Goal: Book appointment/travel/reservation

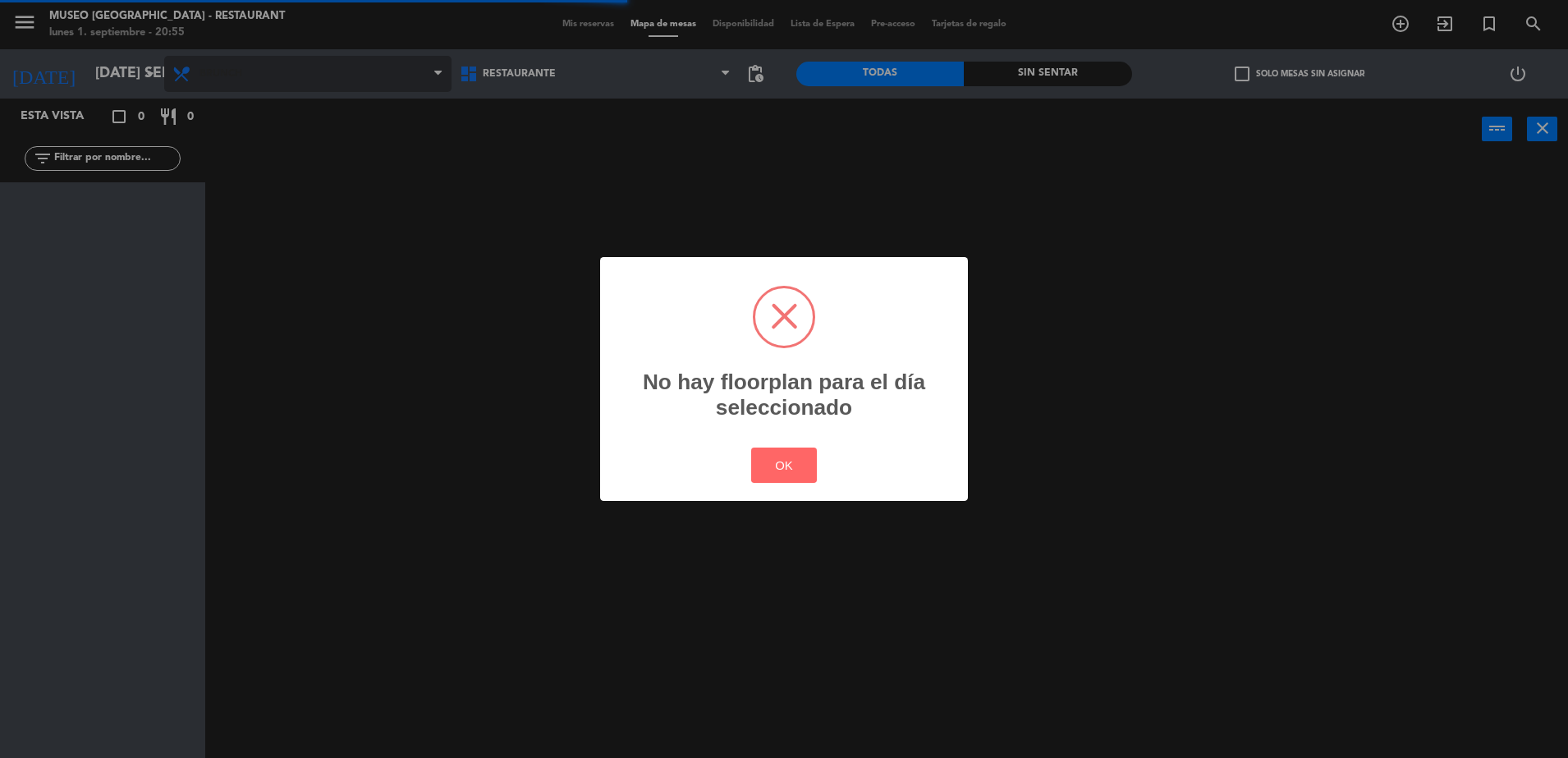
click at [346, 82] on body "close × Museo Larco Café - Restaurant × chrome_reader_mode Listado de Reservas …" at bounding box center [784, 379] width 1568 height 758
click at [321, 88] on div "? ! i No hay floorplan para el día seleccionado × OK Cancel" at bounding box center [784, 379] width 1568 height 758
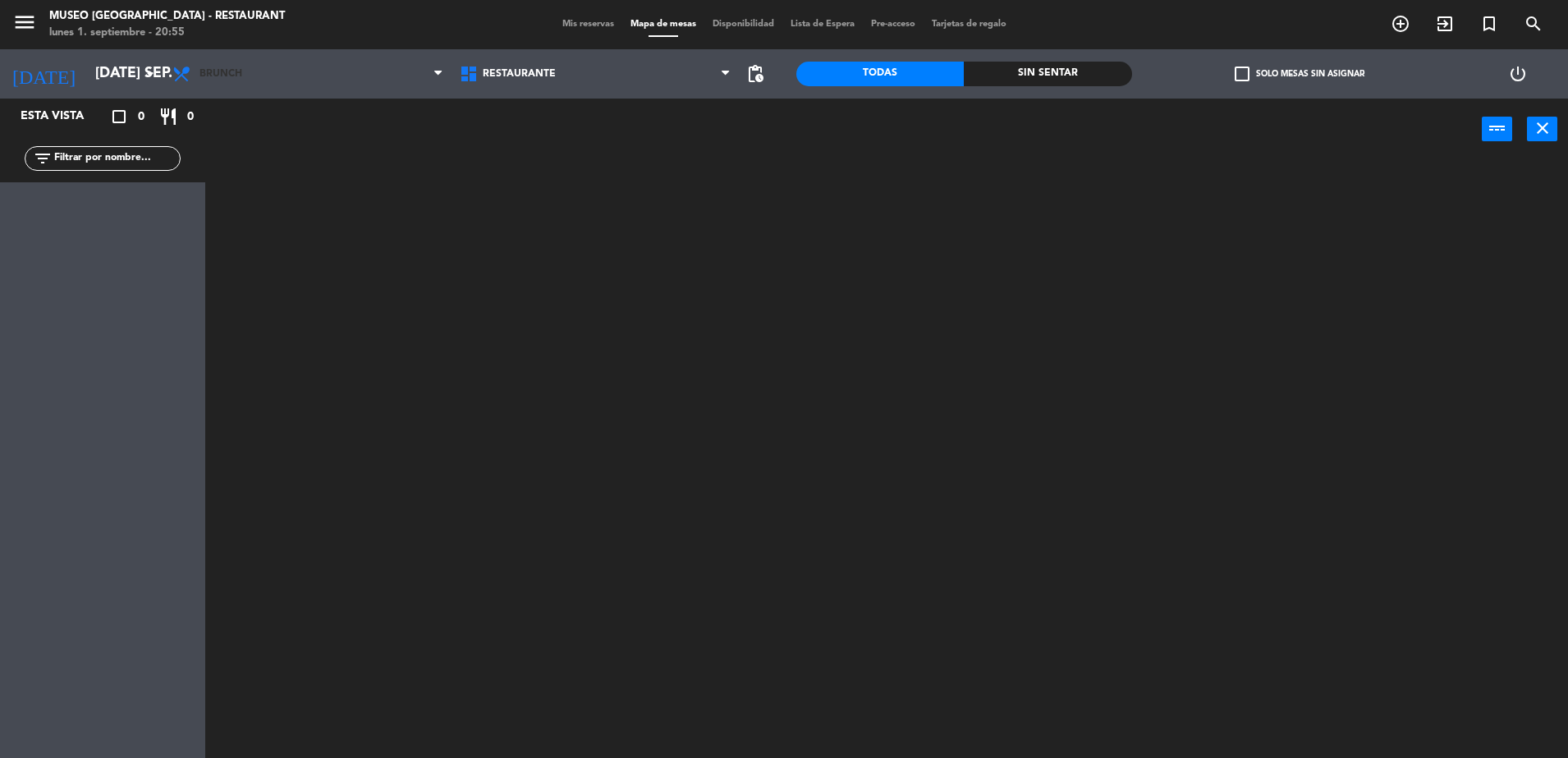
click at [321, 88] on span "Brunch" at bounding box center [307, 74] width 287 height 36
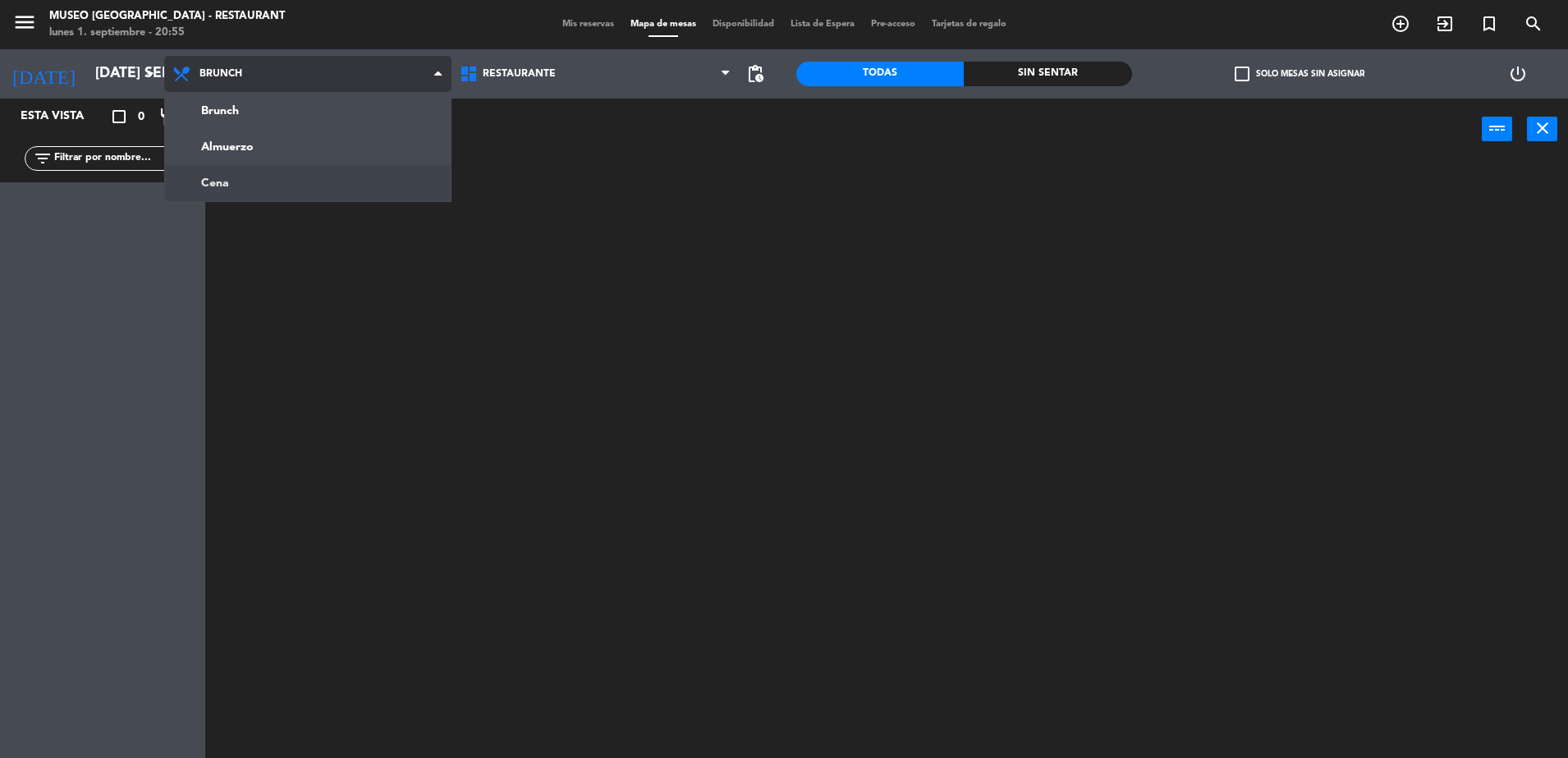
click at [350, 182] on ng-component "menu [GEOGRAPHIC_DATA] - Restaurant lunes 1. septiembre - 20:55 Mis reservas Ma…" at bounding box center [784, 380] width 1568 height 762
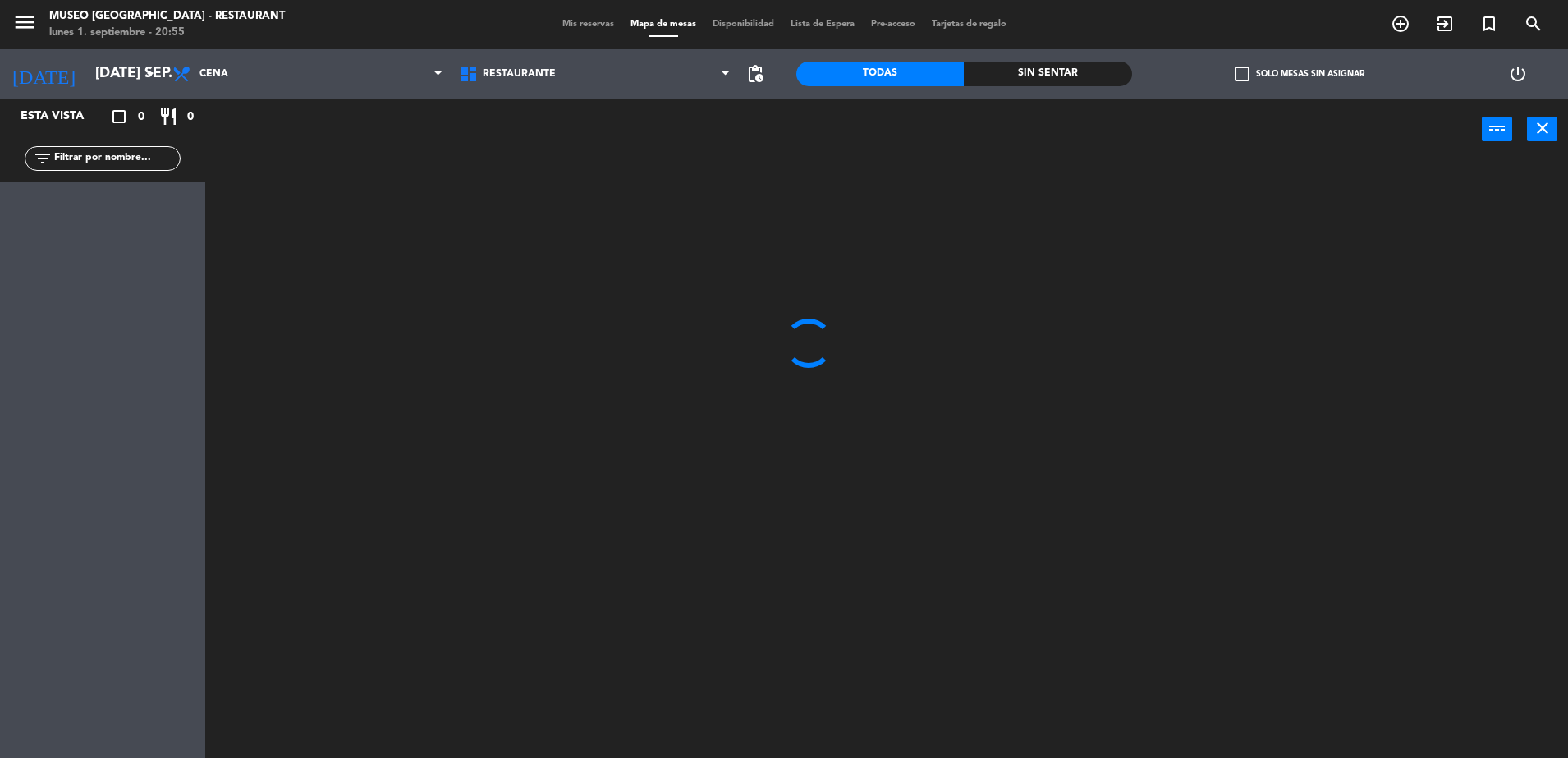
click at [164, 158] on input "text" at bounding box center [116, 158] width 128 height 18
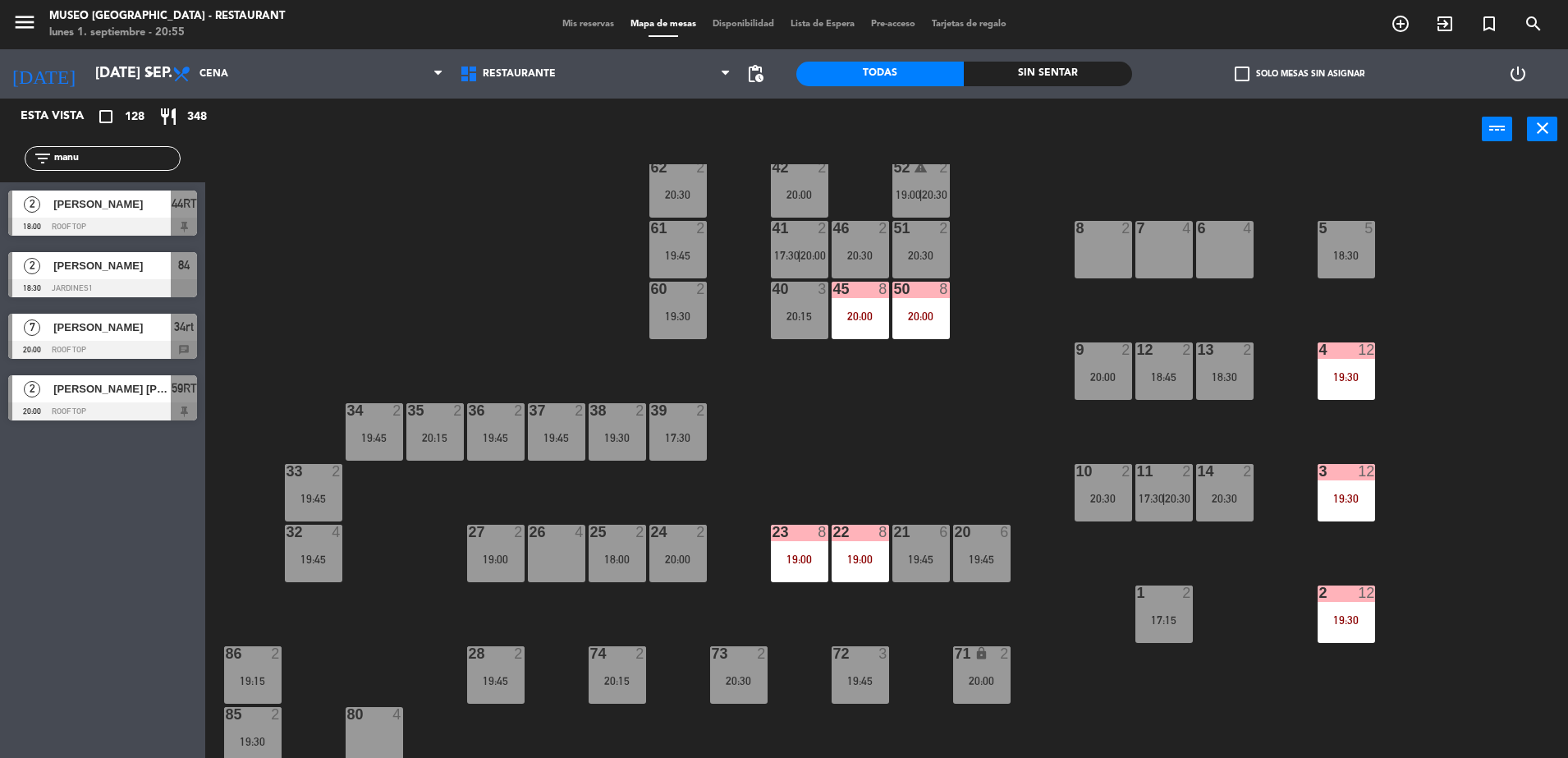
scroll to position [156, 0]
type input "manu"
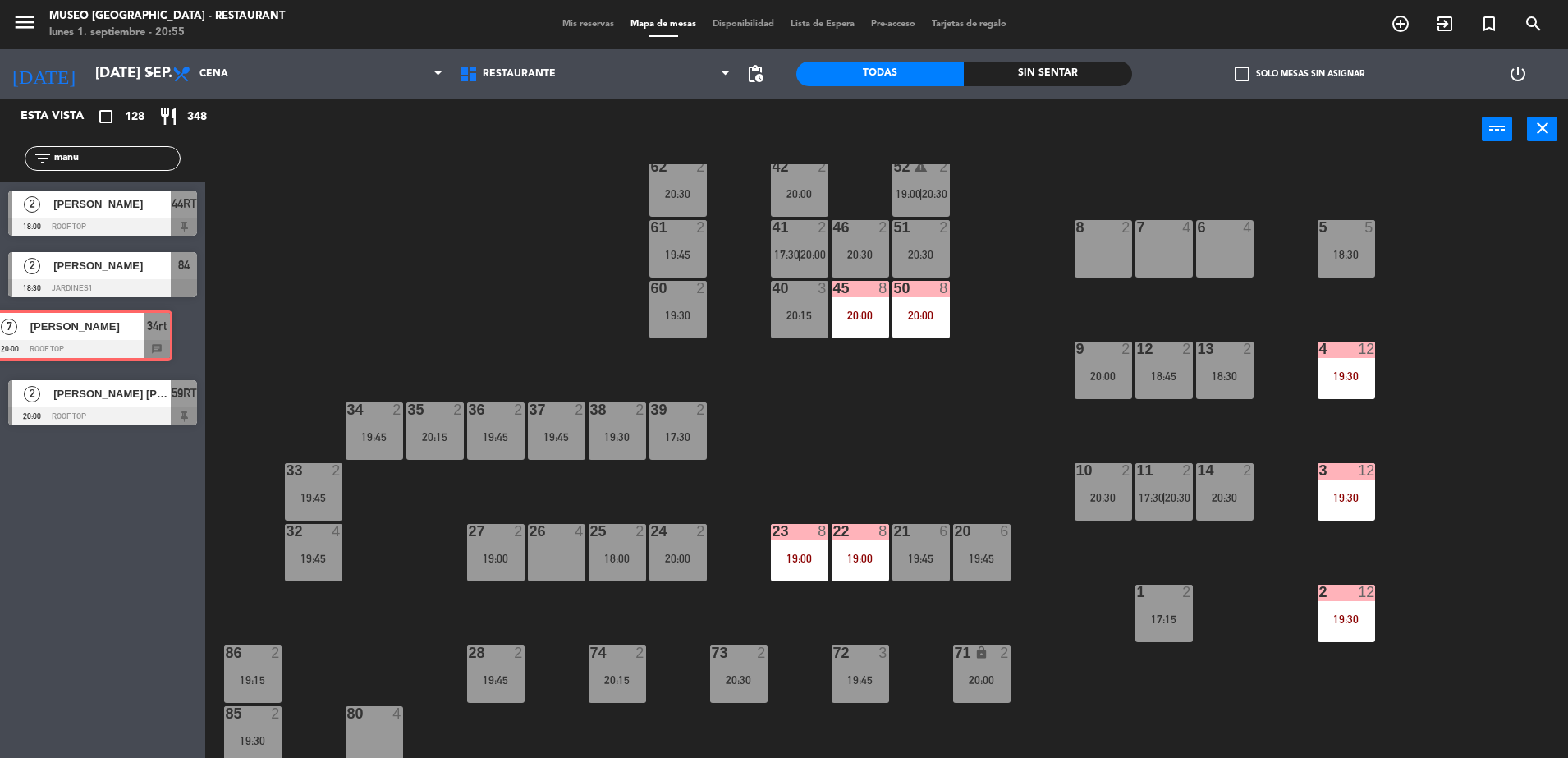
drag, startPoint x: 178, startPoint y: 333, endPoint x: 154, endPoint y: 332, distance: 24.0
click at [154, 332] on div "7 [PERSON_NAME] 20:00 Roof Top 34rt chat 7 [PERSON_NAME] 20:00 Roof Top 34rt ch…" at bounding box center [102, 338] width 206 height 66
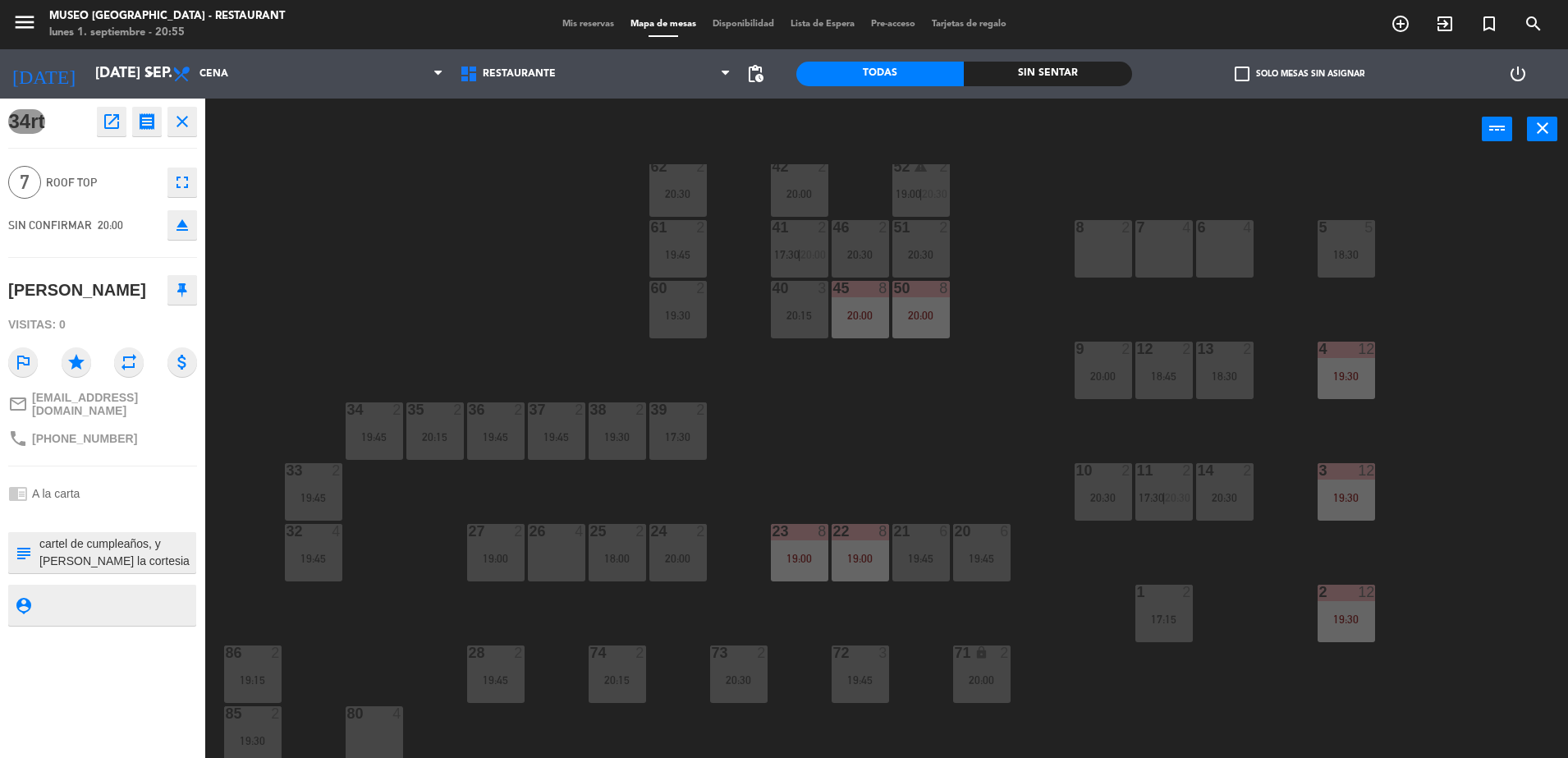
click at [368, 549] on div "44 5 17:45 | 19:30 49 2 19:45 54 2 19:00 64 2 20:00 48 5 18:00 53 5 18:00 63 2 …" at bounding box center [895, 463] width 1348 height 598
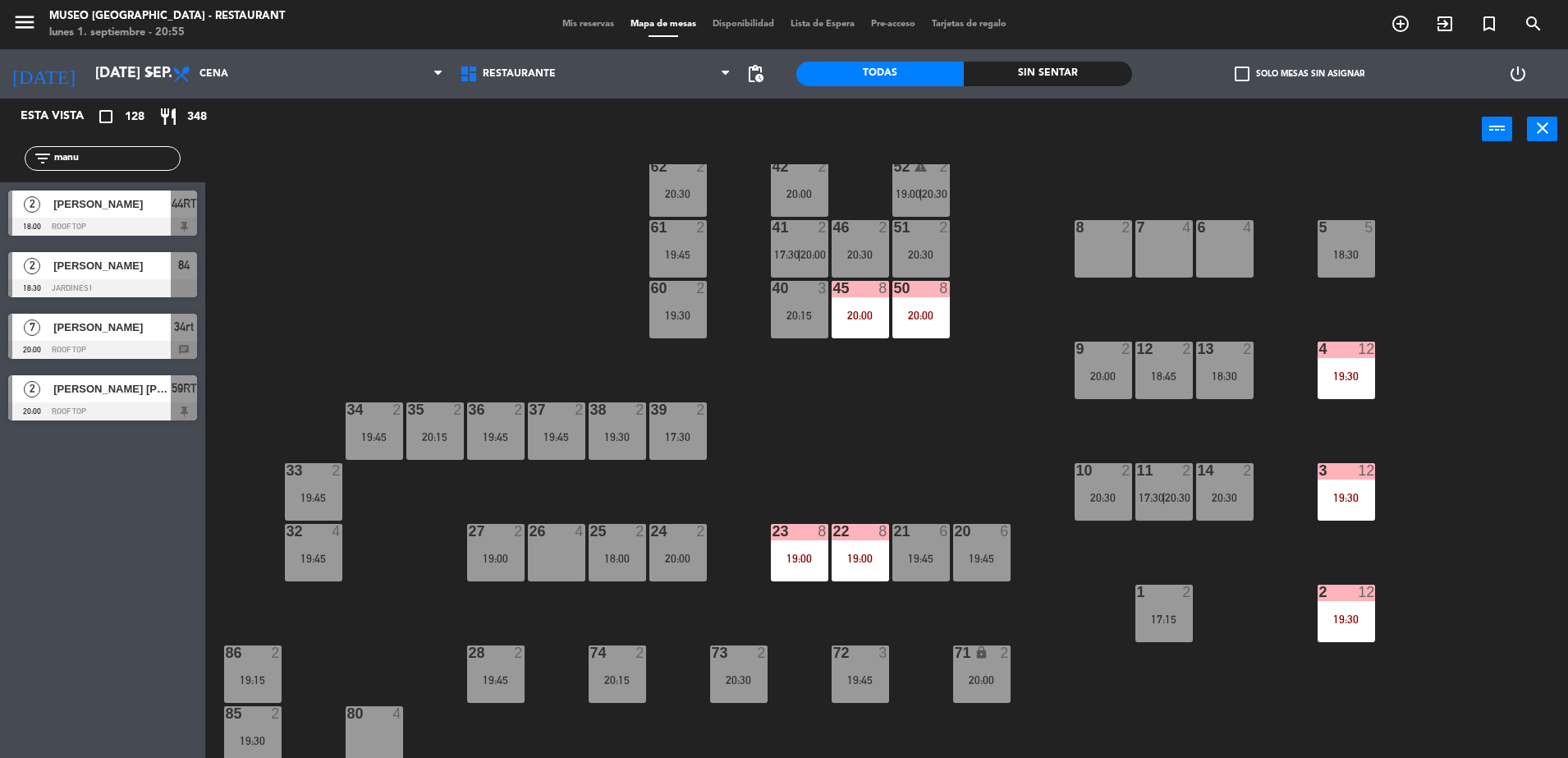
click at [314, 543] on div "32 4 19:45" at bounding box center [313, 552] width 57 height 57
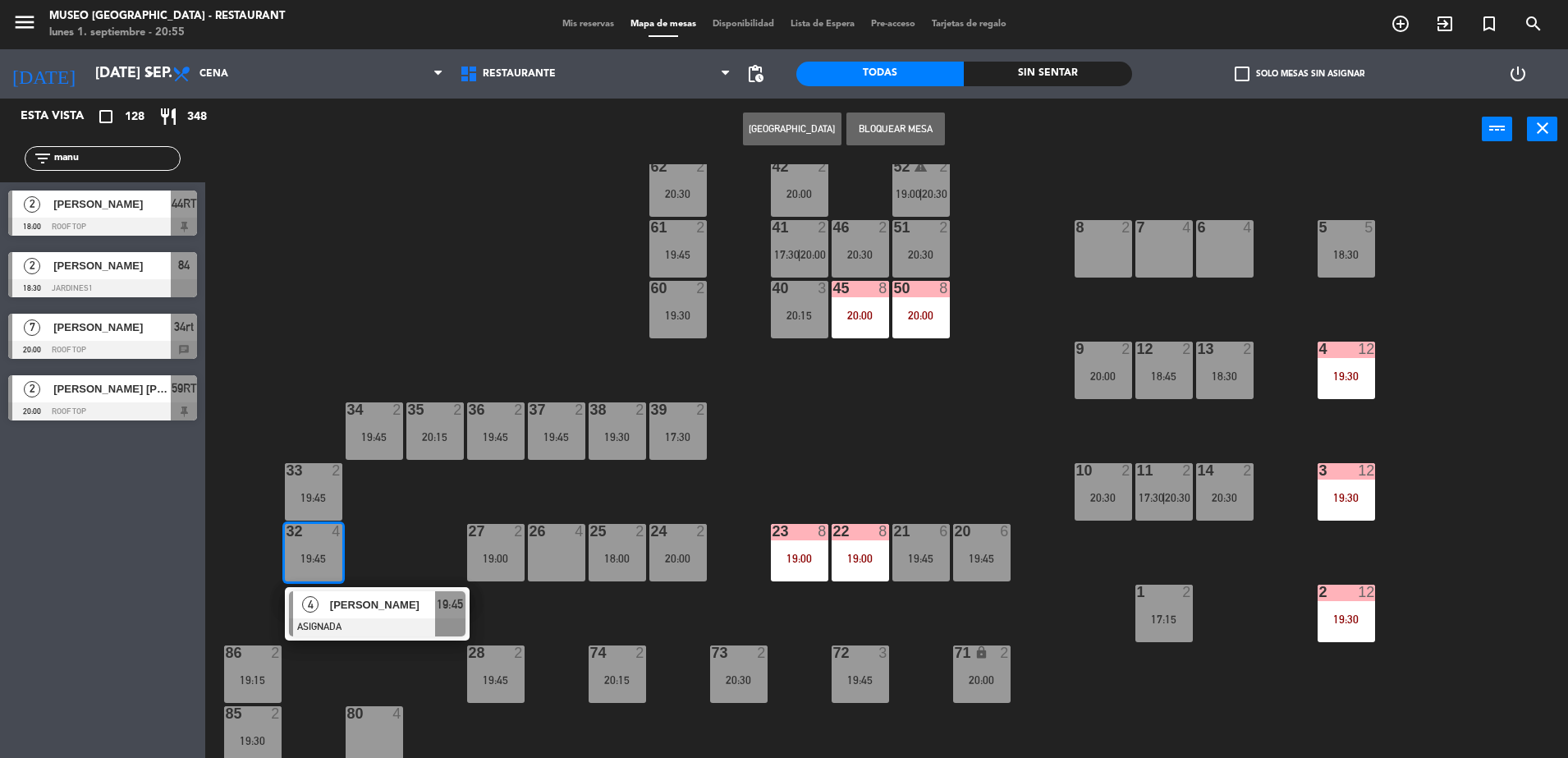
click at [389, 602] on span "[PERSON_NAME]" at bounding box center [382, 604] width 105 height 17
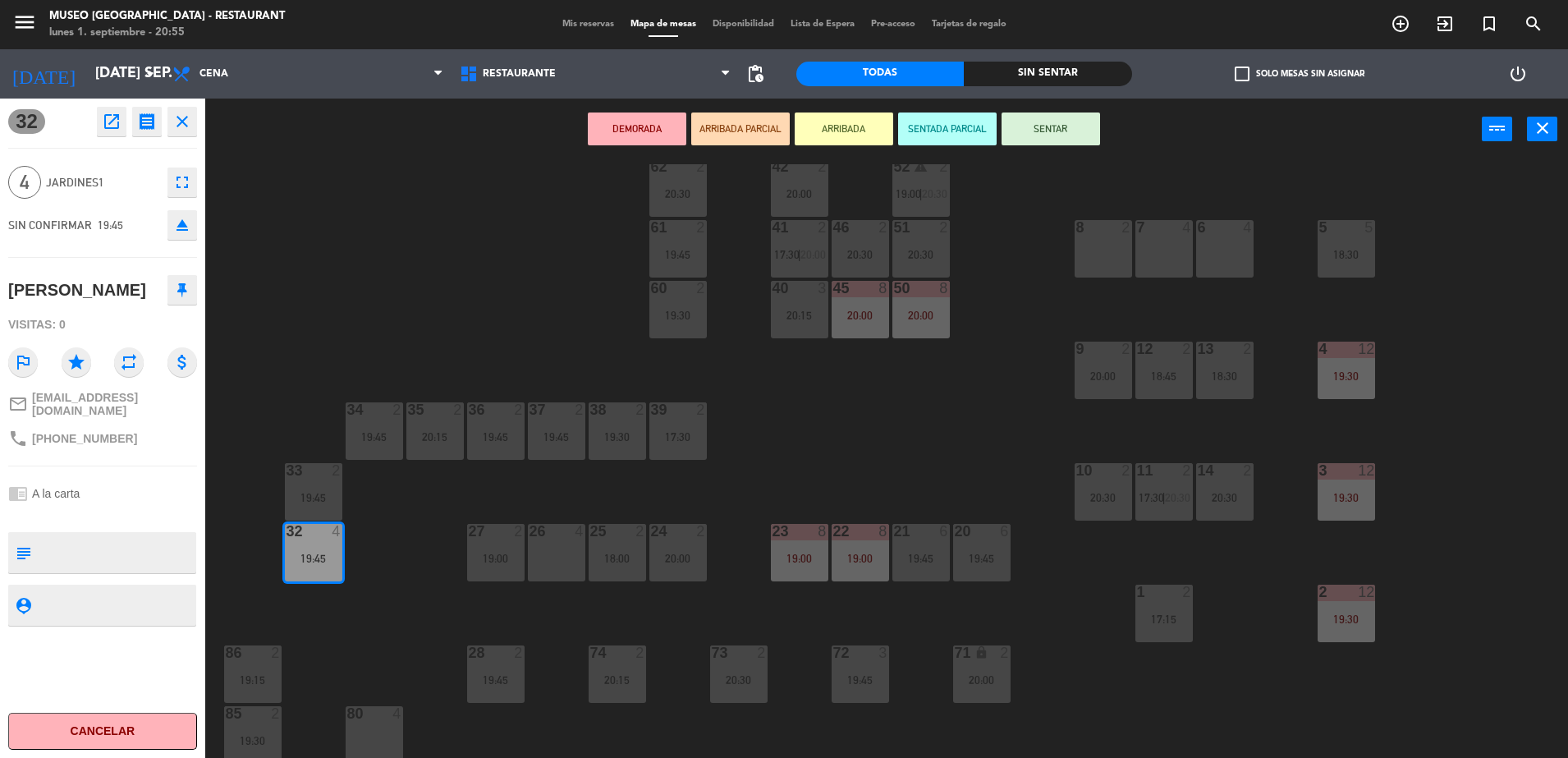
click at [803, 306] on div "40 3 20:15" at bounding box center [799, 309] width 57 height 57
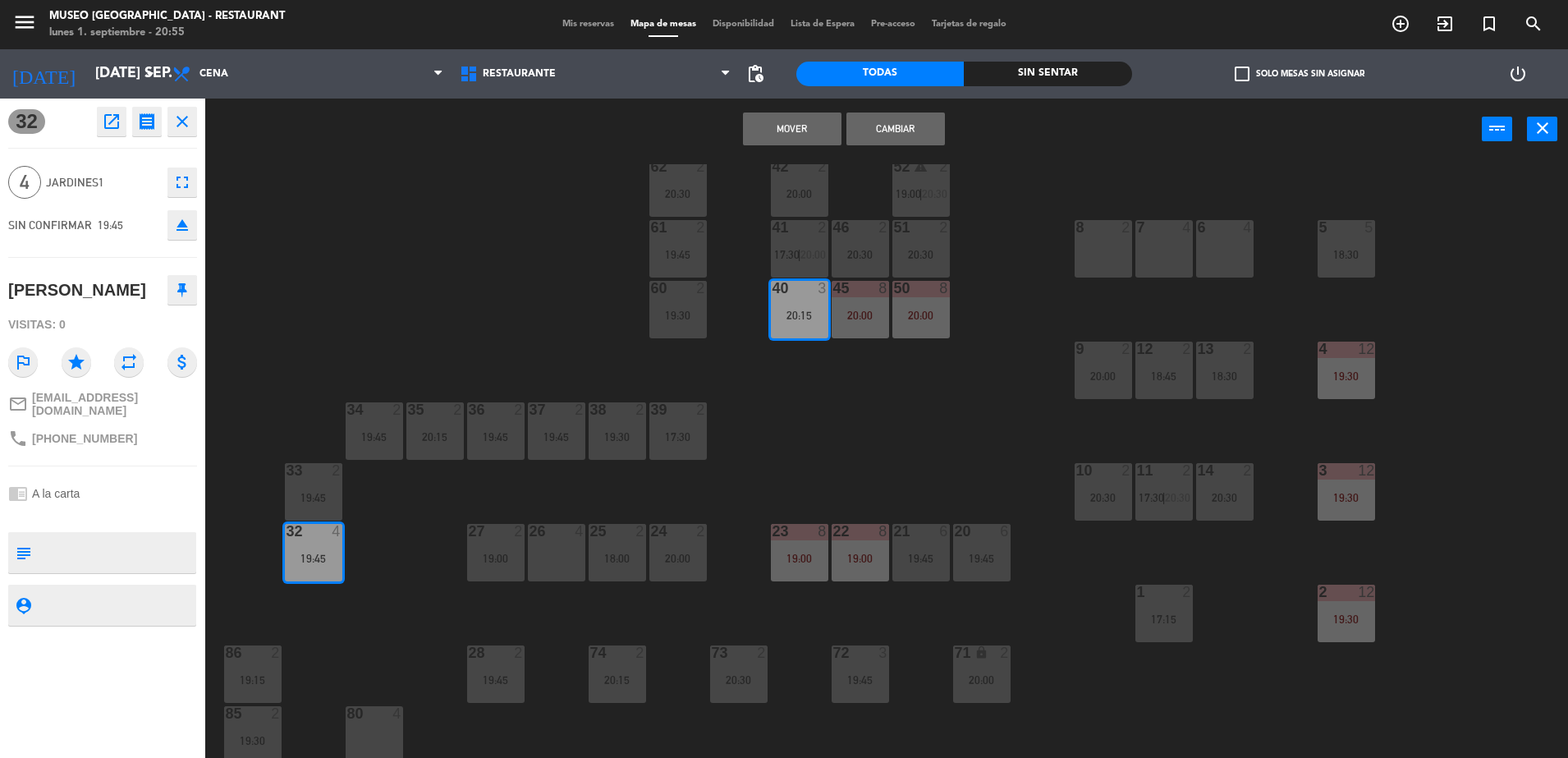
click at [750, 121] on button "Mover" at bounding box center [792, 129] width 99 height 33
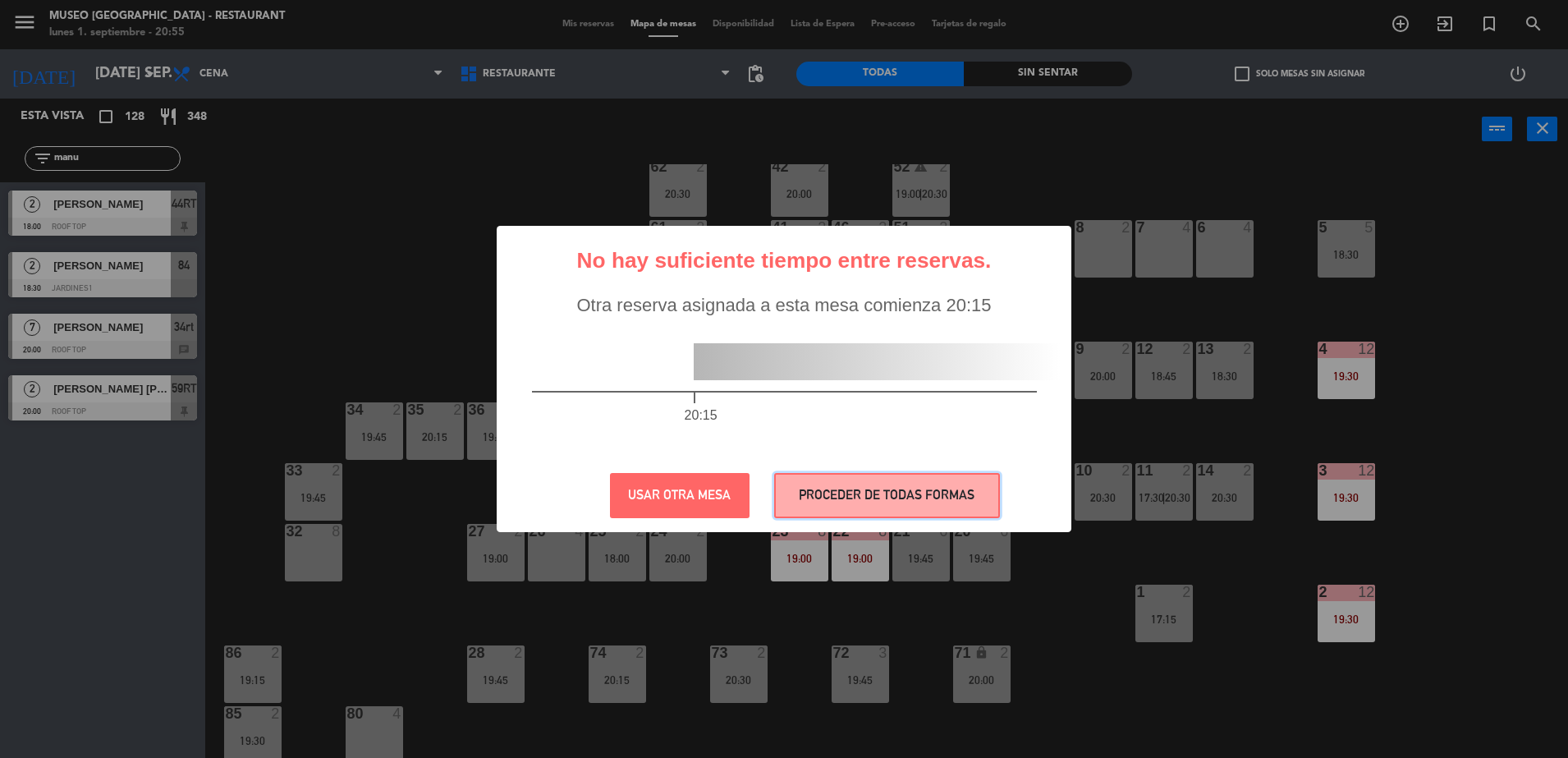
click at [919, 499] on button "PROCEDER DE TODAS FORMAS" at bounding box center [887, 495] width 226 height 45
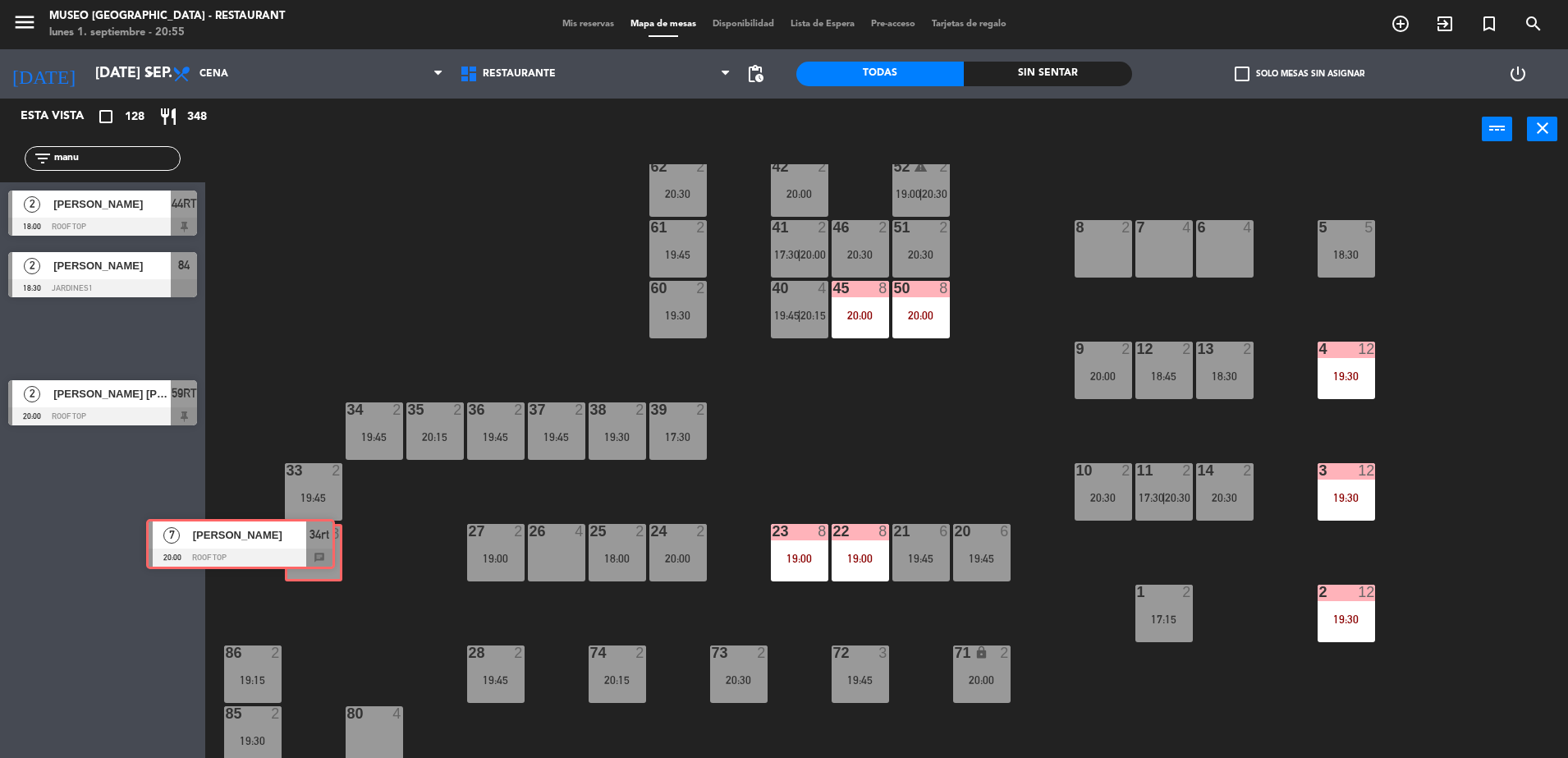
drag, startPoint x: 185, startPoint y: 341, endPoint x: 330, endPoint y: 552, distance: 256.0
